Goal: Check status

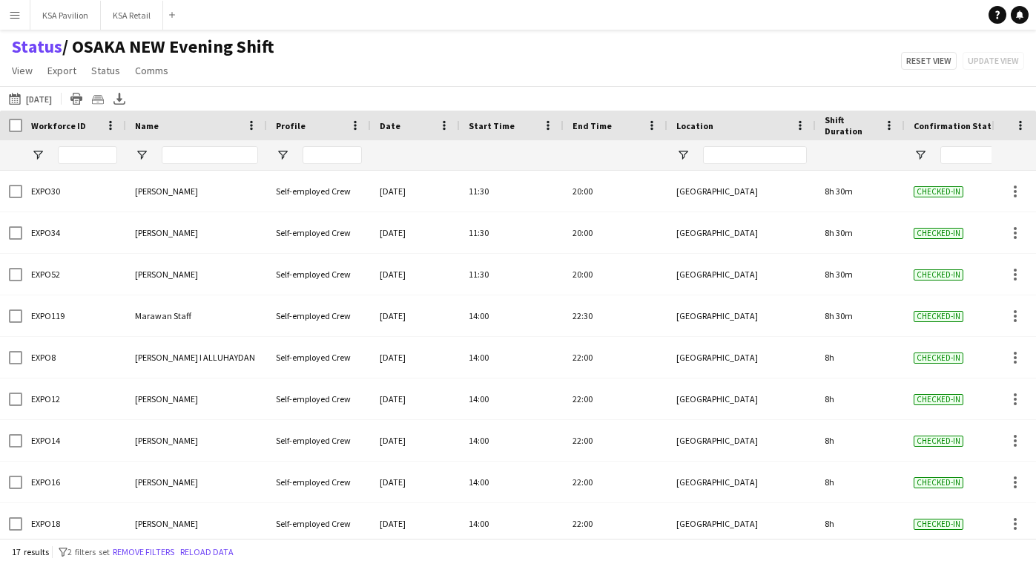
click at [53, 100] on button "[DATE] to [DATE] [DATE]" at bounding box center [30, 99] width 49 height 18
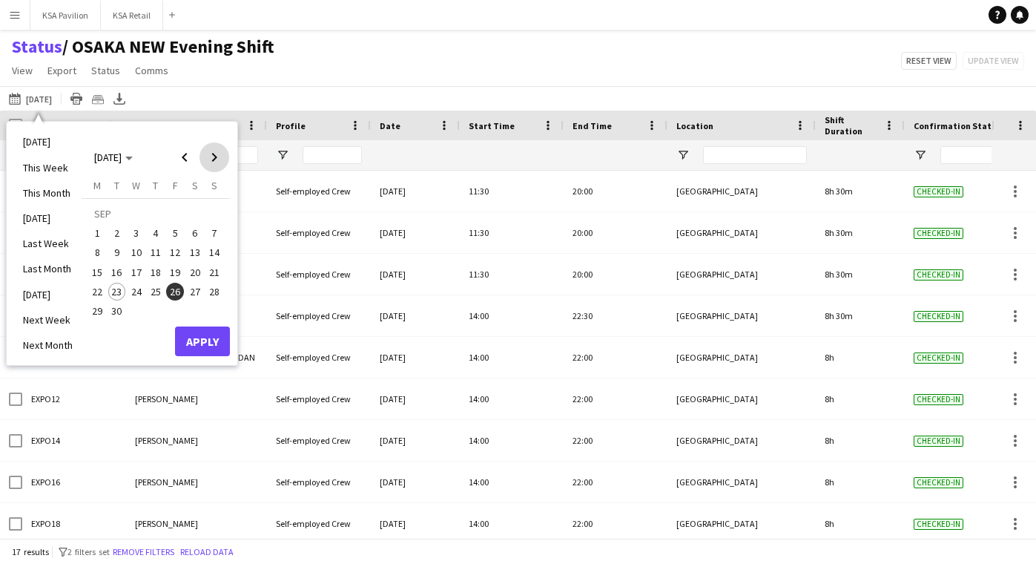
click at [217, 165] on span "Next month" at bounding box center [214, 157] width 30 height 30
click at [139, 234] on span "1" at bounding box center [137, 233] width 18 height 18
click at [200, 342] on button "Apply" at bounding box center [202, 341] width 55 height 30
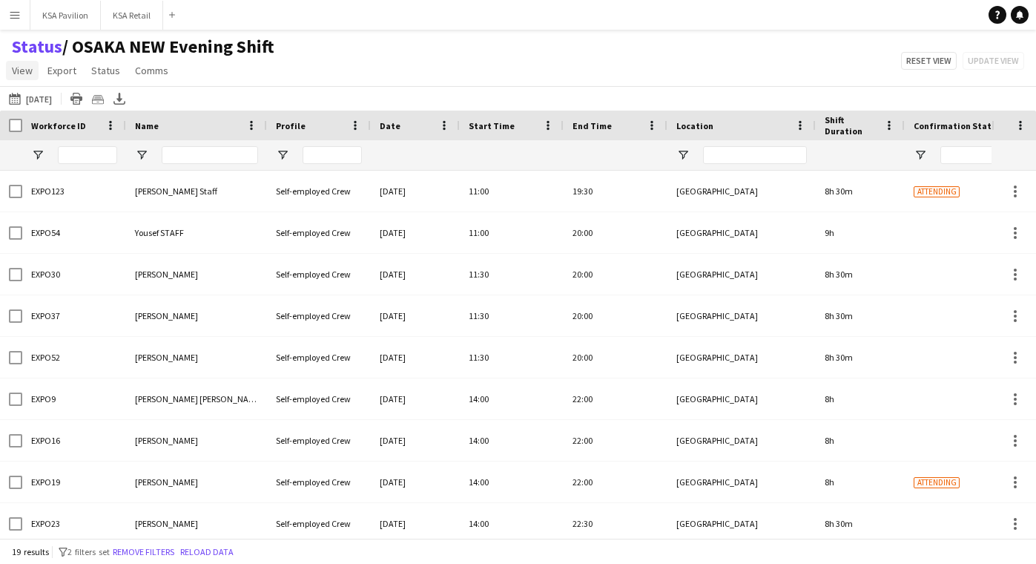
click at [24, 70] on span "View" at bounding box center [22, 70] width 21 height 13
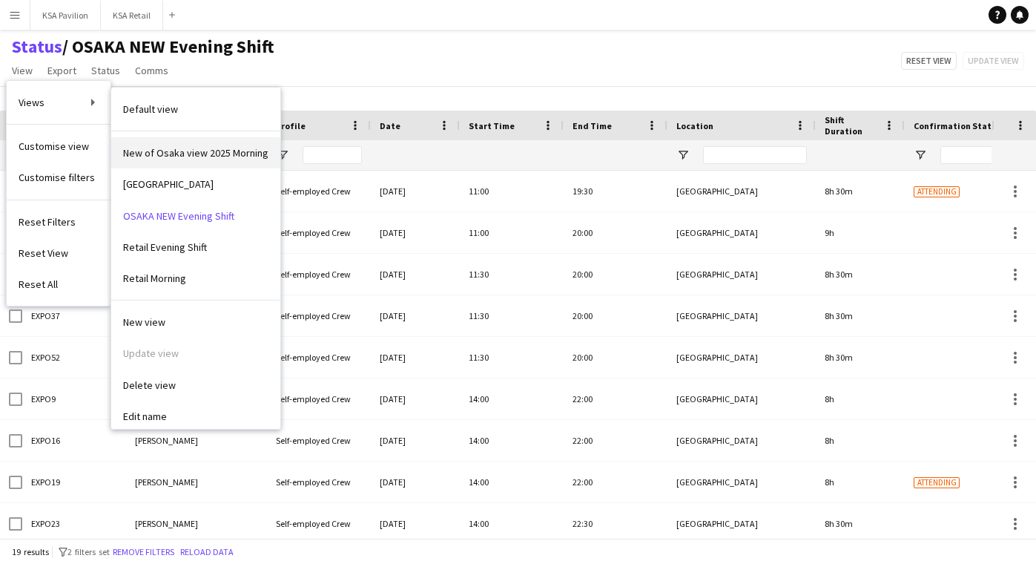
click at [136, 156] on span "New of Osaka view 2025 Morning" at bounding box center [195, 152] width 145 height 13
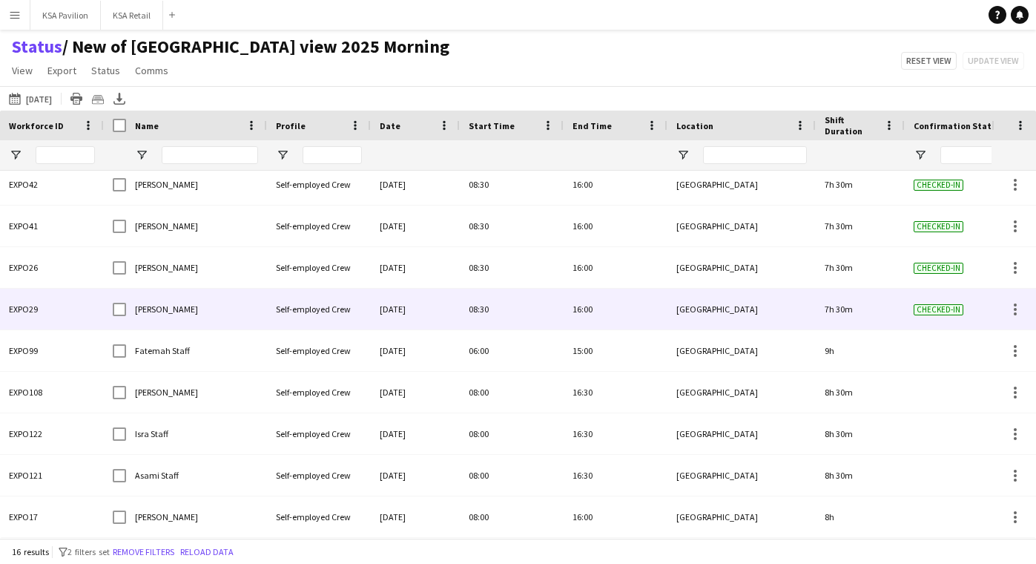
scroll to position [297, 0]
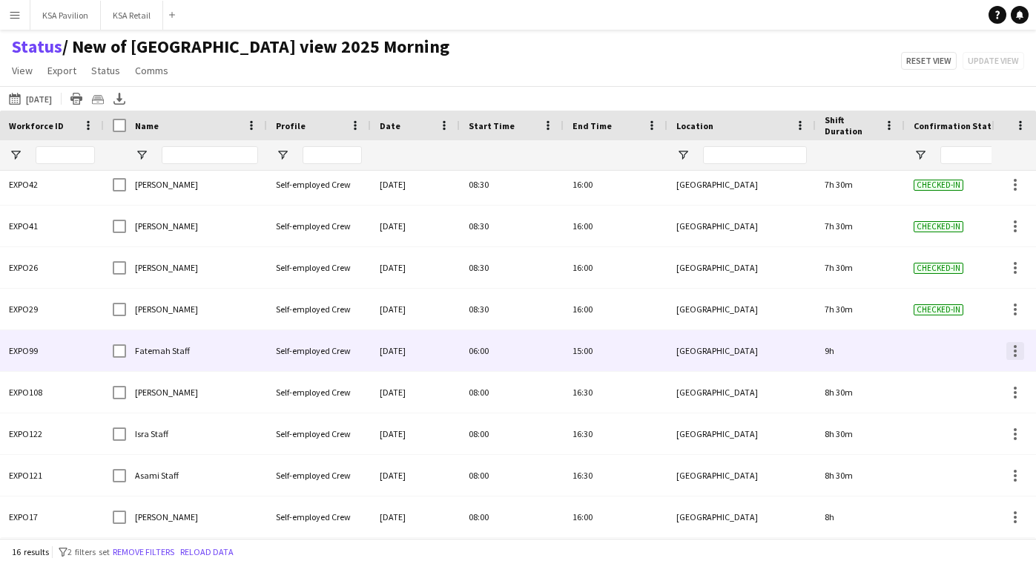
click at [1011, 354] on div at bounding box center [1015, 351] width 18 height 18
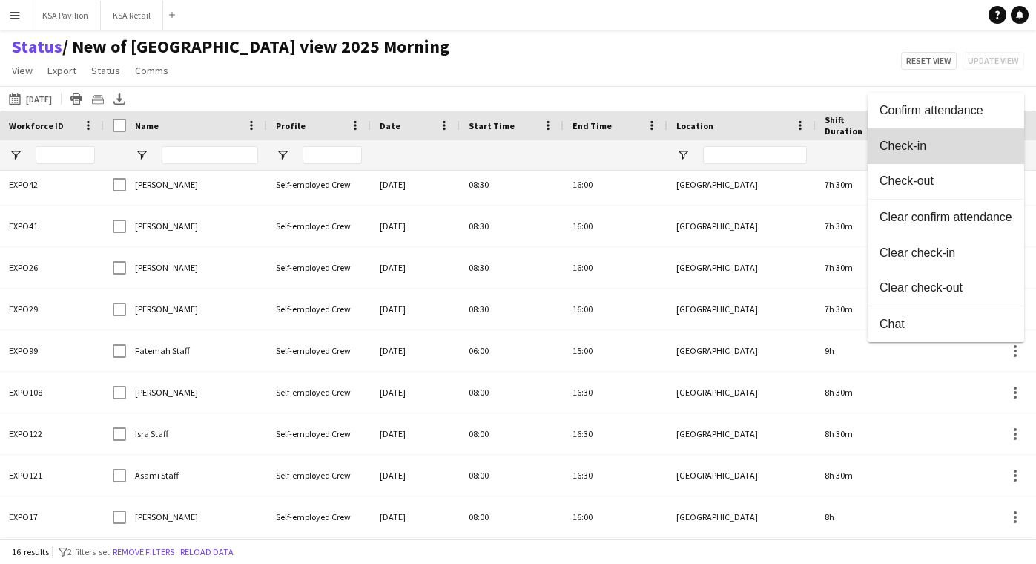
click at [991, 153] on button "Check-in" at bounding box center [946, 146] width 156 height 36
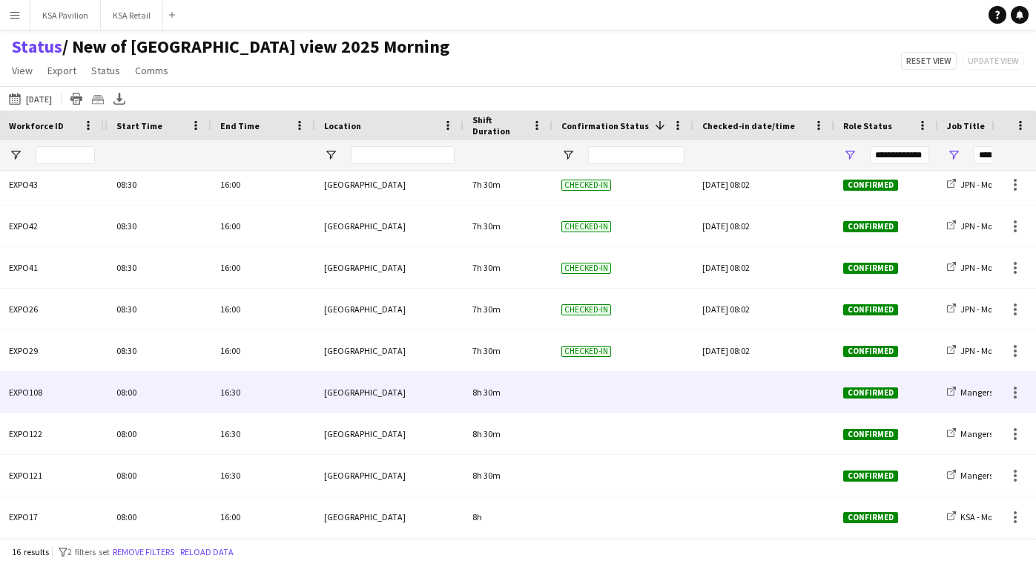
scroll to position [0, 532]
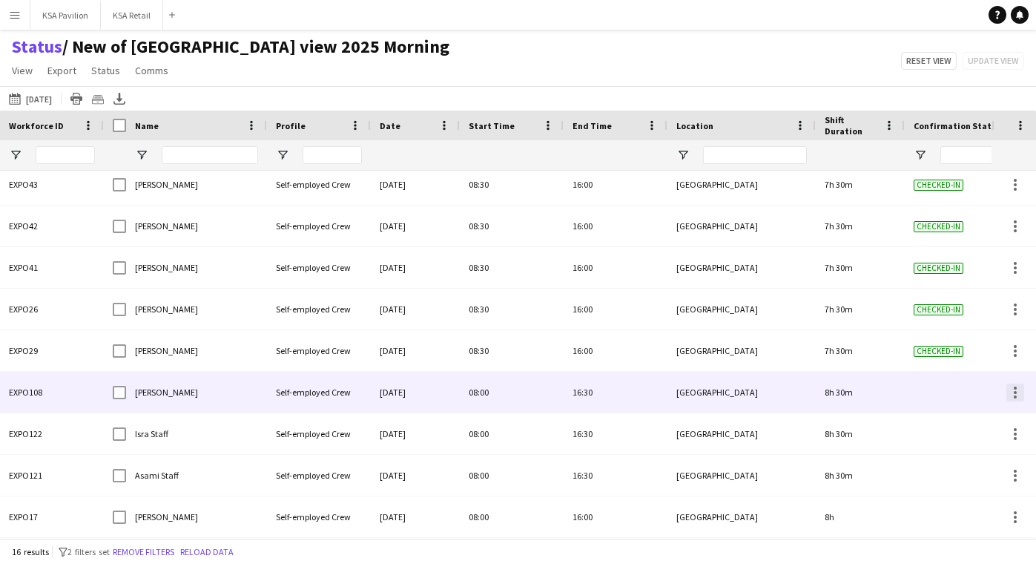
click at [1017, 395] on div at bounding box center [1015, 392] width 18 height 18
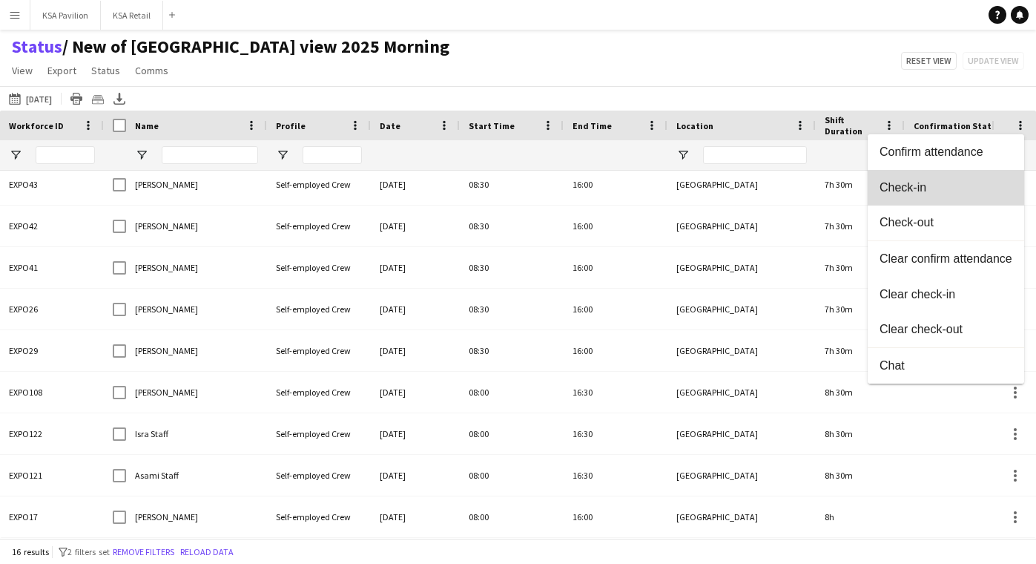
click at [994, 194] on button "Check-in" at bounding box center [946, 188] width 156 height 36
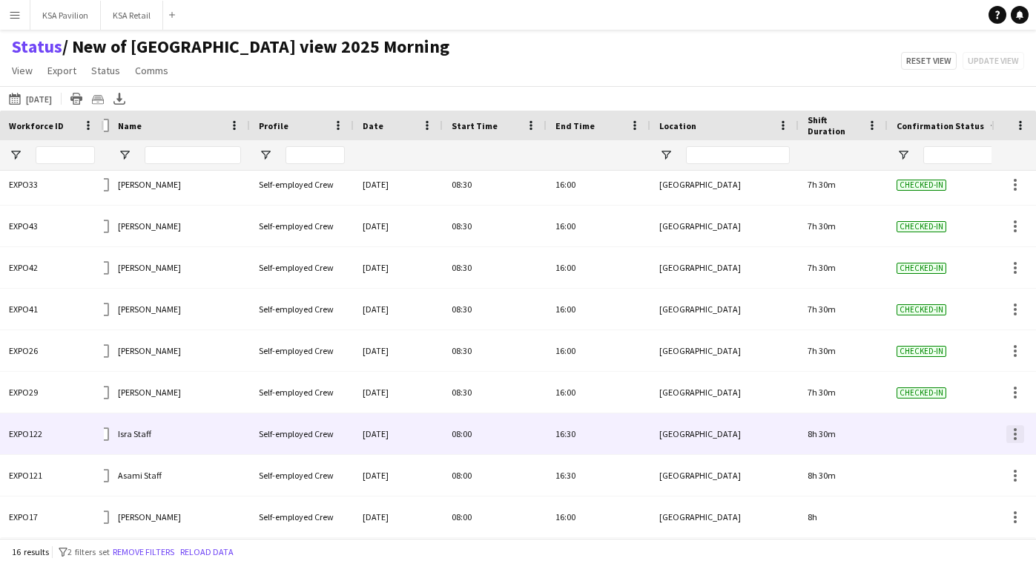
click at [1014, 434] on div at bounding box center [1015, 433] width 3 height 3
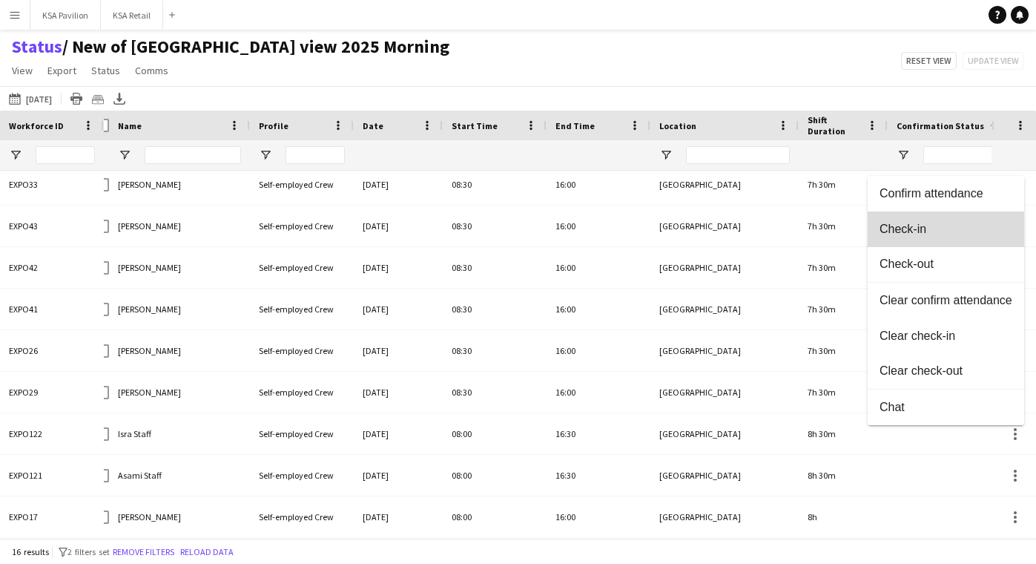
click at [984, 240] on button "Check-in" at bounding box center [946, 229] width 156 height 36
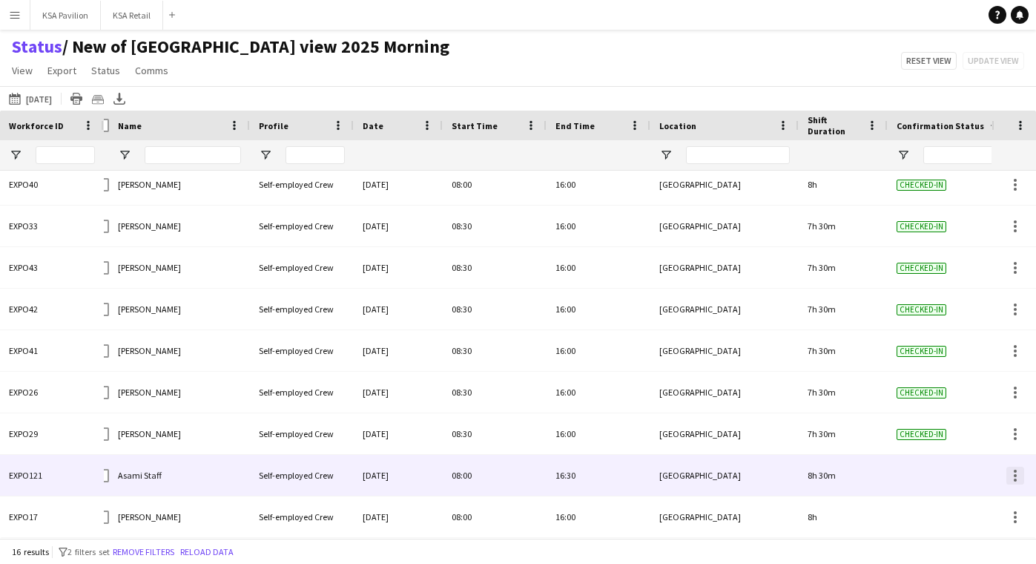
click at [1011, 471] on div at bounding box center [1015, 475] width 18 height 18
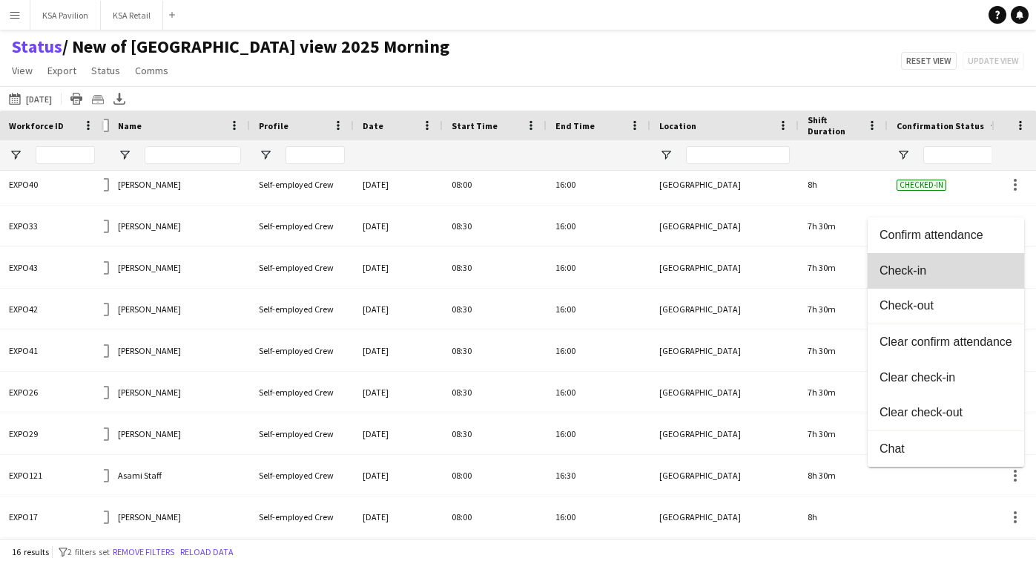
click at [971, 277] on button "Check-in" at bounding box center [946, 271] width 156 height 36
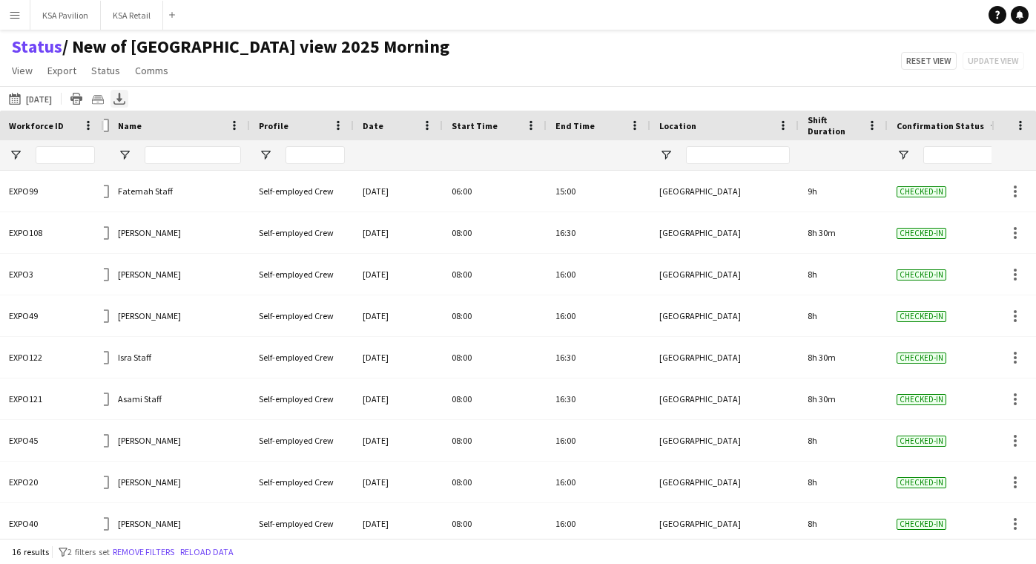
click at [125, 94] on icon "Export XLSX" at bounding box center [119, 99] width 12 height 12
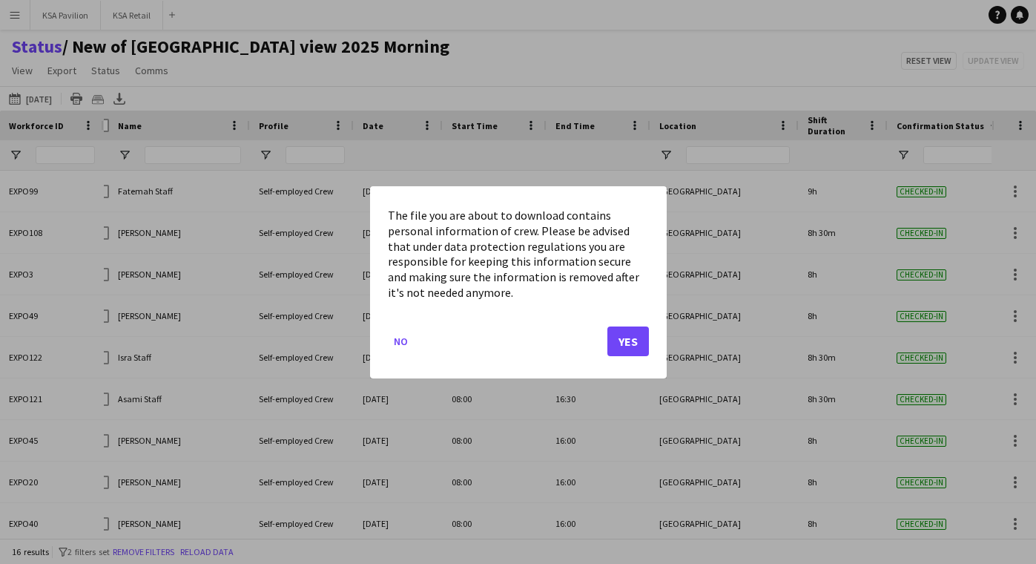
click at [629, 345] on button "Yes" at bounding box center [628, 341] width 42 height 30
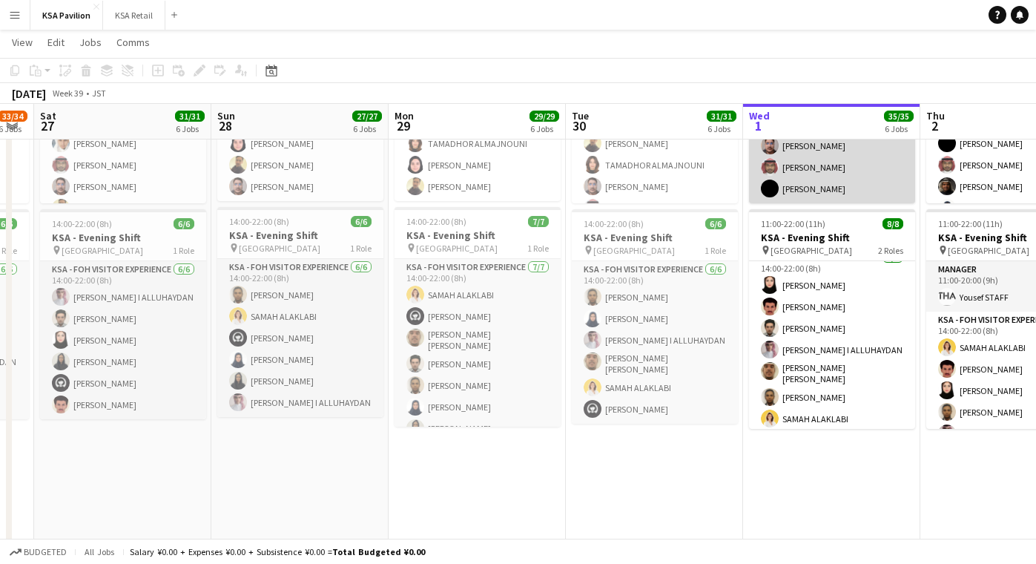
scroll to position [257, 0]
